Goal: Transaction & Acquisition: Purchase product/service

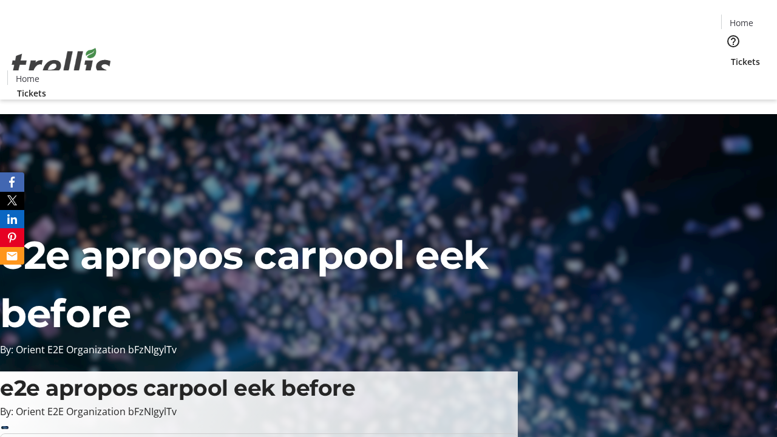
click at [731, 55] on span "Tickets" at bounding box center [745, 61] width 29 height 13
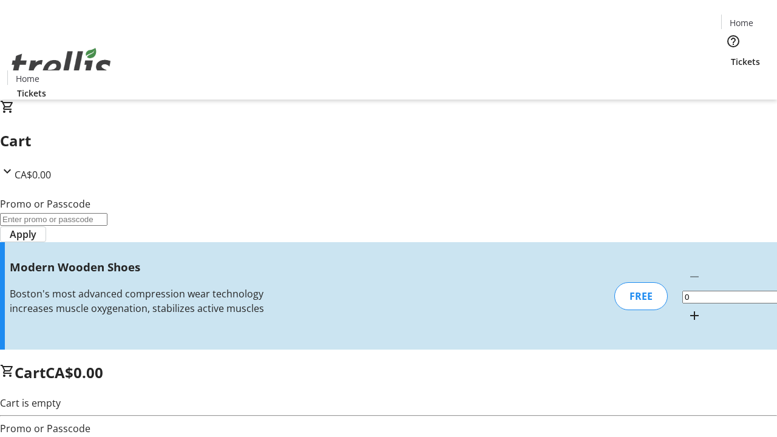
click at [687, 308] on mat-icon "Increment by one" at bounding box center [694, 315] width 15 height 15
type input "1"
